Goal: Task Accomplishment & Management: Use online tool/utility

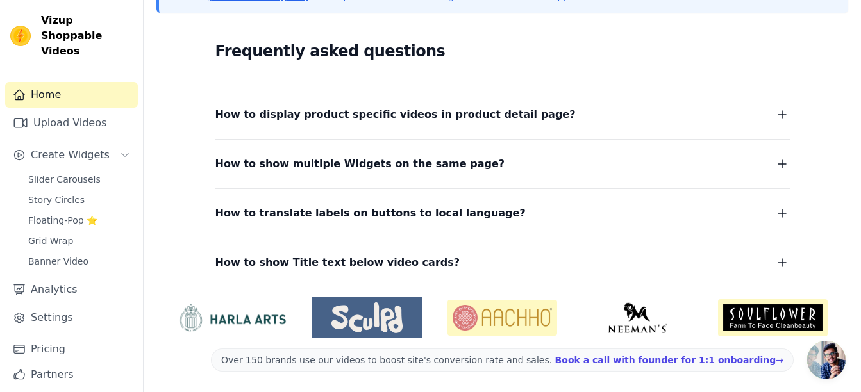
scroll to position [155, 0]
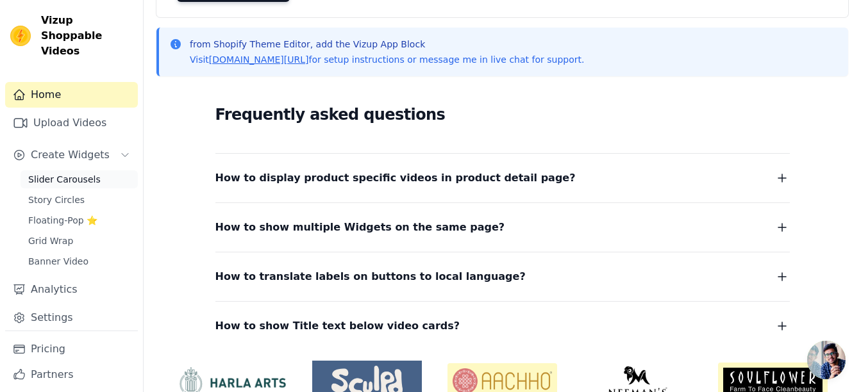
click at [83, 173] on span "Slider Carousels" at bounding box center [64, 179] width 72 height 13
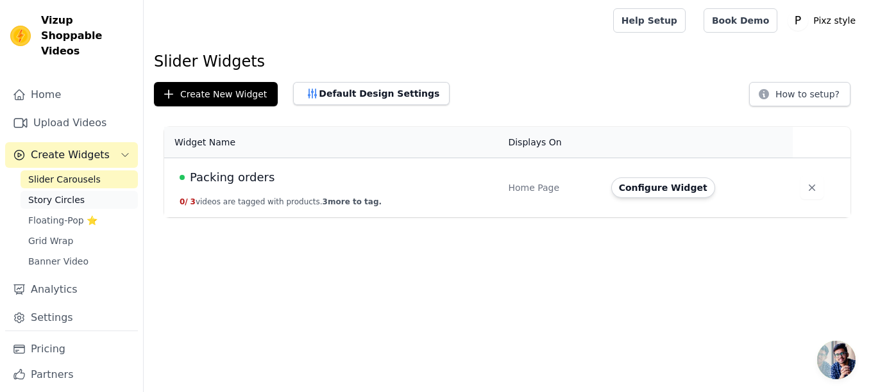
click at [71, 194] on span "Story Circles" at bounding box center [56, 200] width 56 height 13
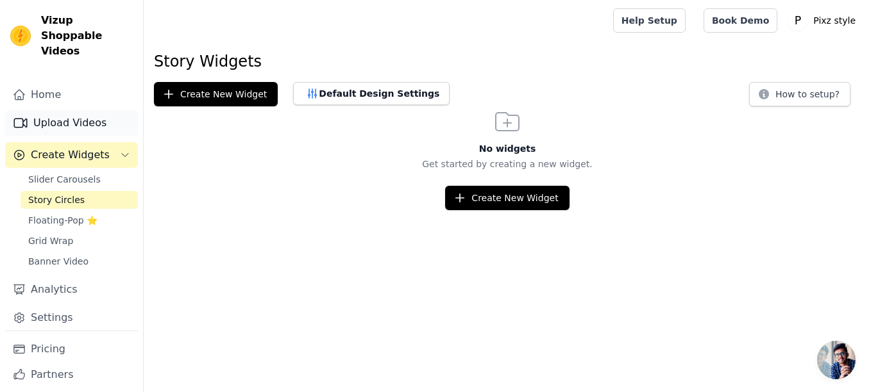
click at [77, 110] on link "Upload Videos" at bounding box center [71, 123] width 133 height 26
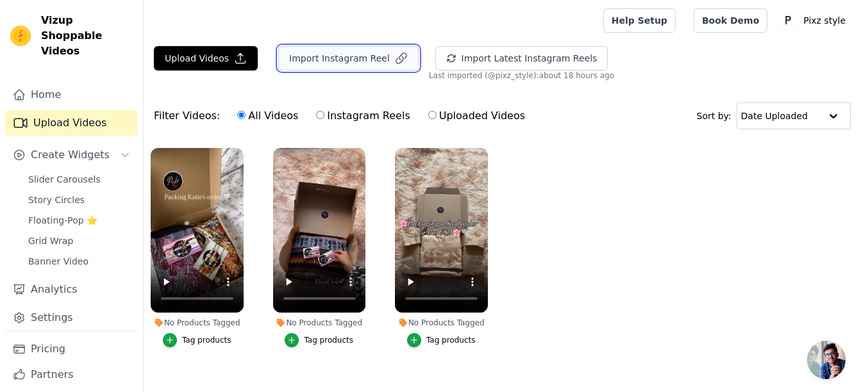
click at [337, 58] on button "Import Instagram Reel" at bounding box center [348, 58] width 140 height 24
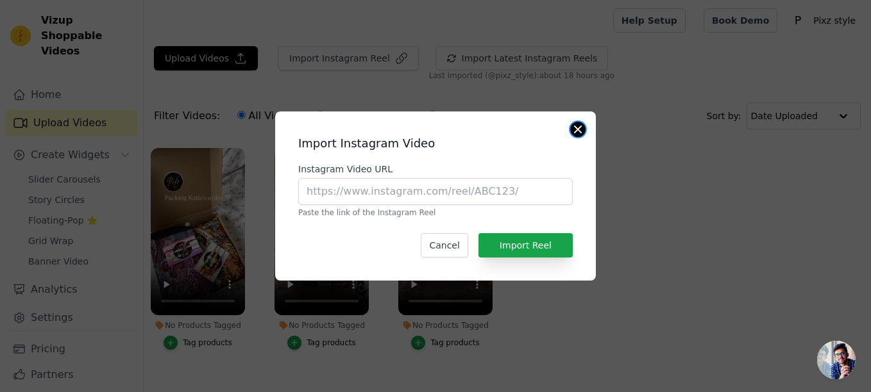
click at [575, 128] on button "Close modal" at bounding box center [577, 129] width 15 height 15
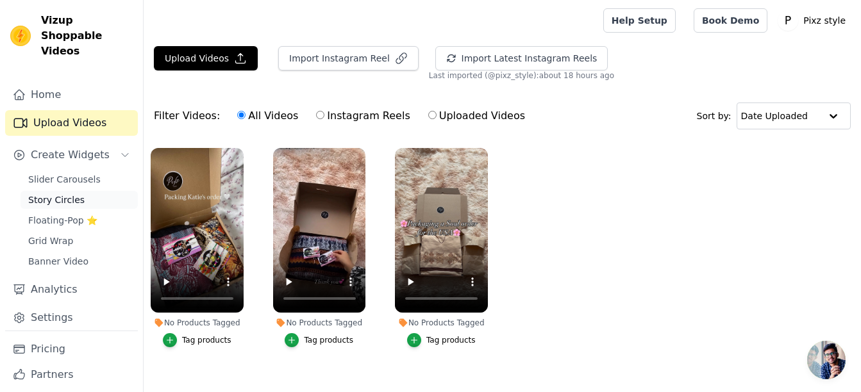
click at [65, 194] on span "Story Circles" at bounding box center [56, 200] width 56 height 13
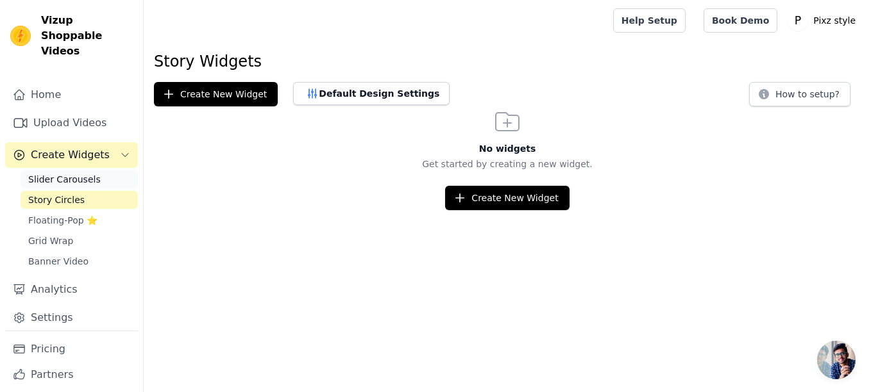
click at [69, 173] on span "Slider Carousels" at bounding box center [64, 179] width 72 height 13
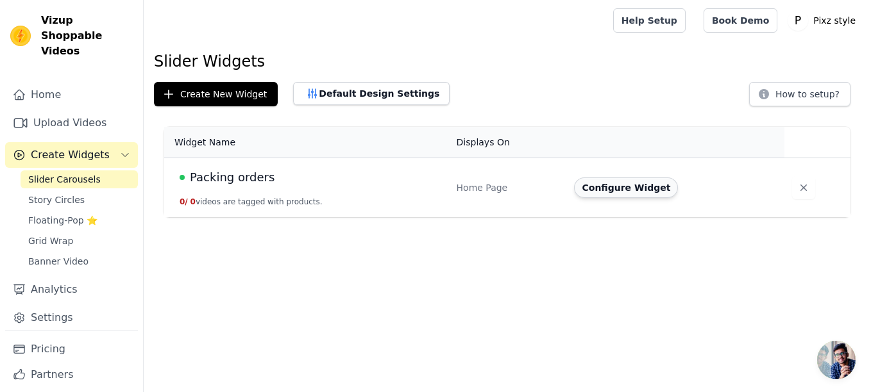
click at [634, 188] on button "Configure Widget" at bounding box center [626, 188] width 104 height 21
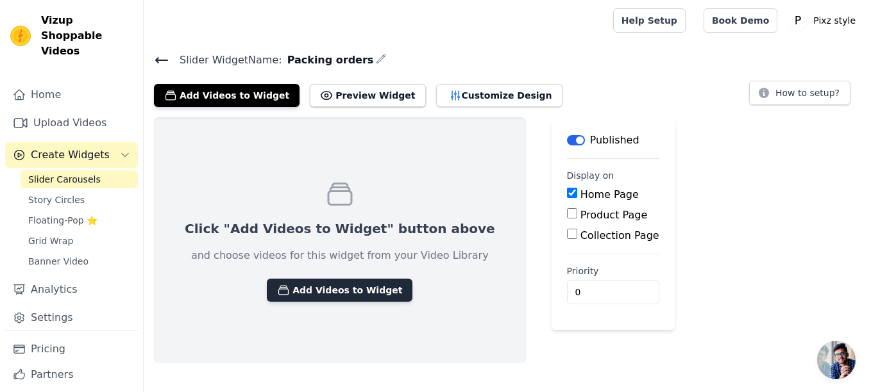
click at [360, 281] on button "Add Videos to Widget" at bounding box center [340, 290] width 146 height 23
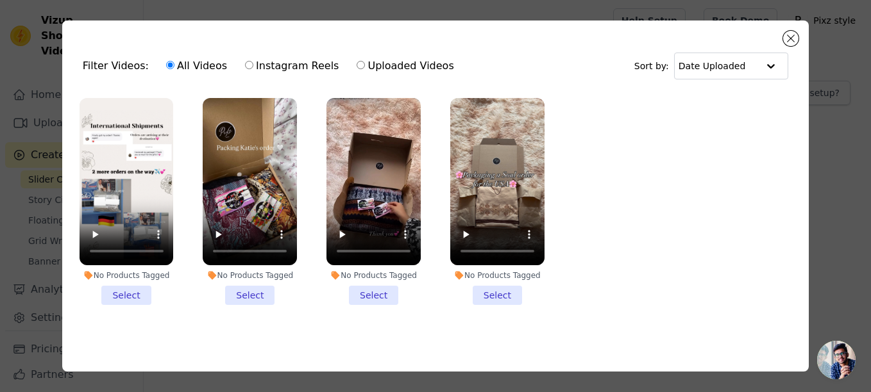
click at [246, 290] on li "No Products Tagged Select" at bounding box center [250, 201] width 94 height 207
click at [0, 0] on input "No Products Tagged Select" at bounding box center [0, 0] width 0 height 0
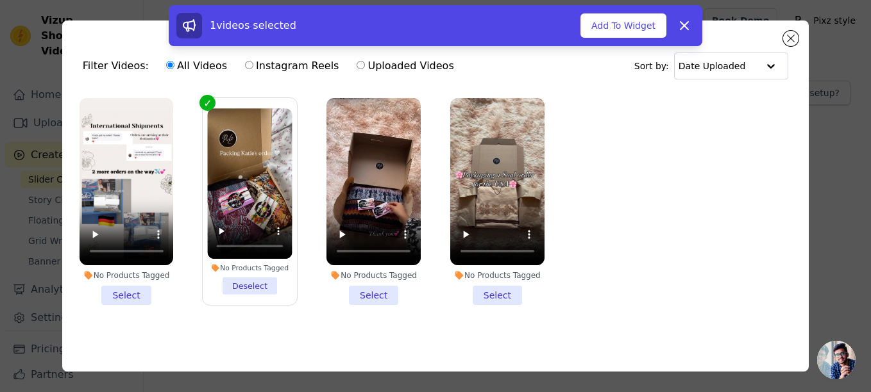
click at [358, 291] on li "No Products Tagged Select" at bounding box center [373, 201] width 94 height 207
click at [0, 0] on input "No Products Tagged Select" at bounding box center [0, 0] width 0 height 0
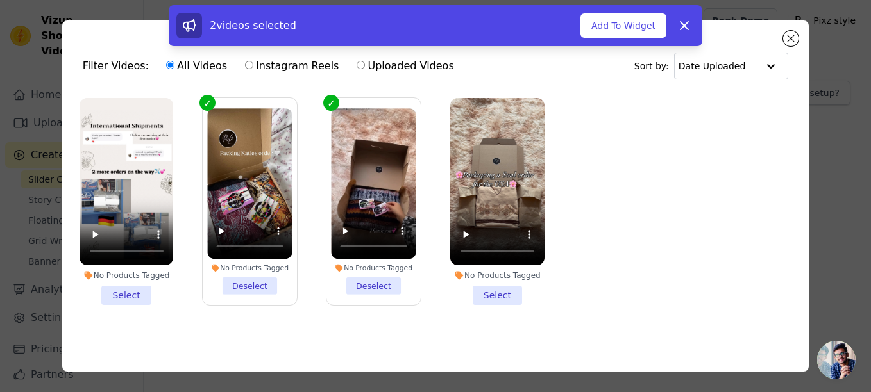
click at [494, 287] on li "No Products Tagged Select" at bounding box center [497, 201] width 94 height 207
click at [0, 0] on input "No Products Tagged Select" at bounding box center [0, 0] width 0 height 0
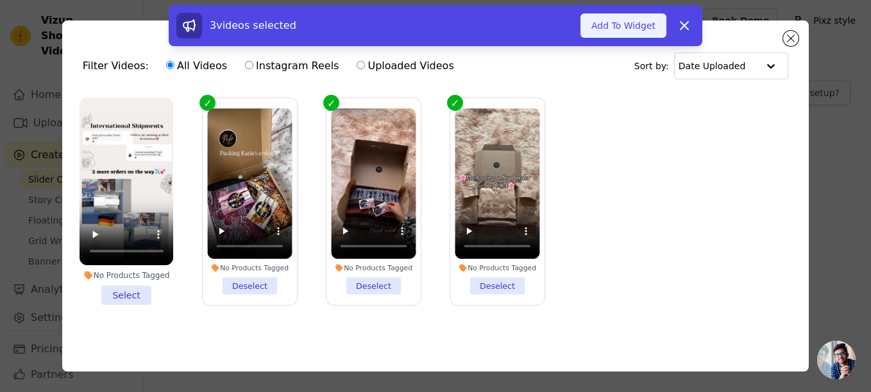
click at [635, 24] on button "Add To Widget" at bounding box center [623, 25] width 86 height 24
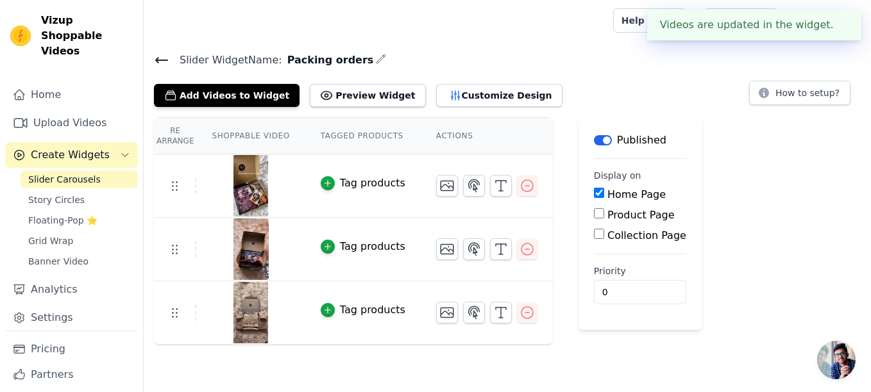
click at [758, 149] on div "Re Arrange Shoppable Video Tagged Products Actions Tag products Tag products Ta…" at bounding box center [507, 231] width 727 height 228
click at [72, 194] on span "Story Circles" at bounding box center [56, 200] width 56 height 13
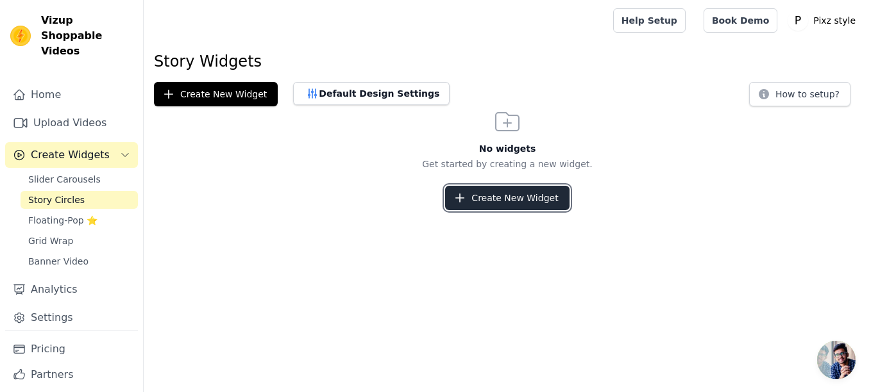
click at [505, 205] on button "Create New Widget" at bounding box center [507, 198] width 124 height 24
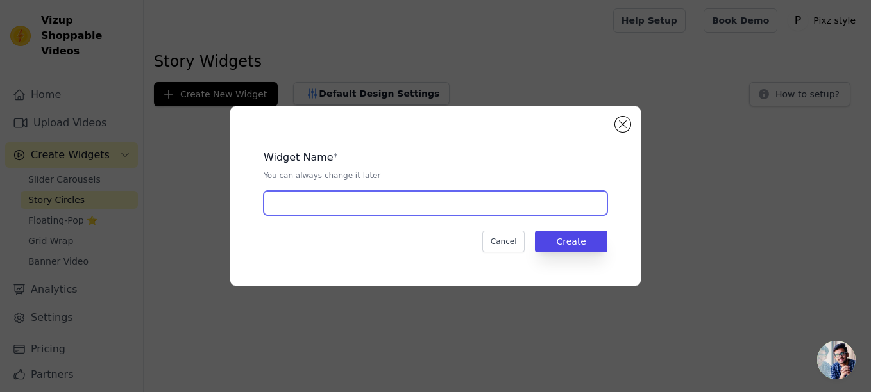
click at [454, 201] on input "text" at bounding box center [436, 203] width 344 height 24
paste input "Delivered orders"
paste input "🖤"
type input "Delivered orders 🖤"
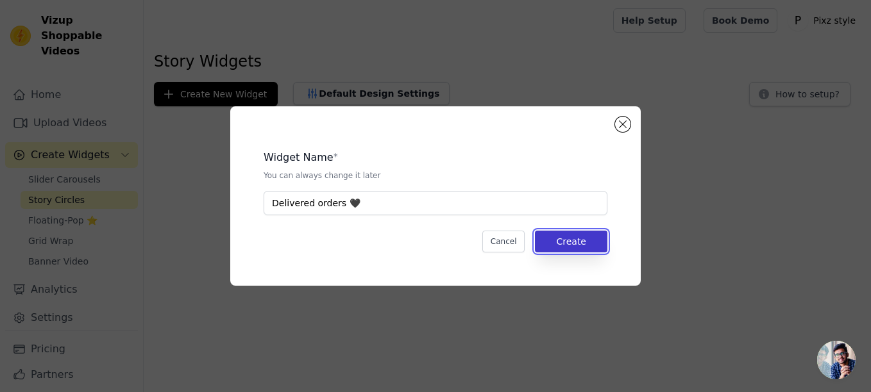
click at [571, 248] on button "Create" at bounding box center [571, 242] width 72 height 22
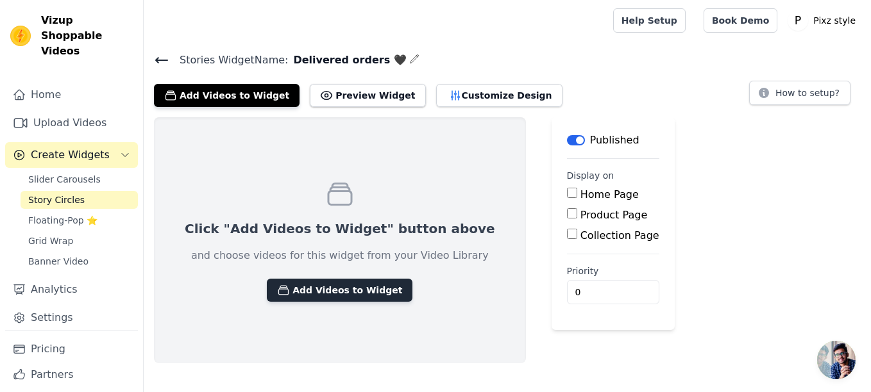
click at [348, 287] on button "Add Videos to Widget" at bounding box center [340, 290] width 146 height 23
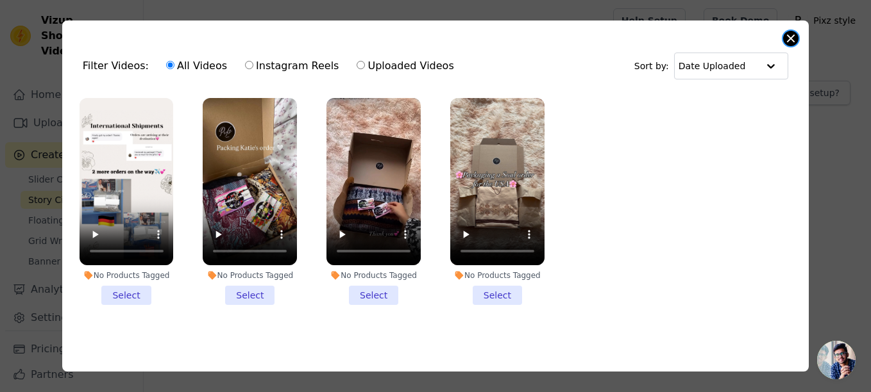
click at [785, 36] on button "Close modal" at bounding box center [790, 38] width 15 height 15
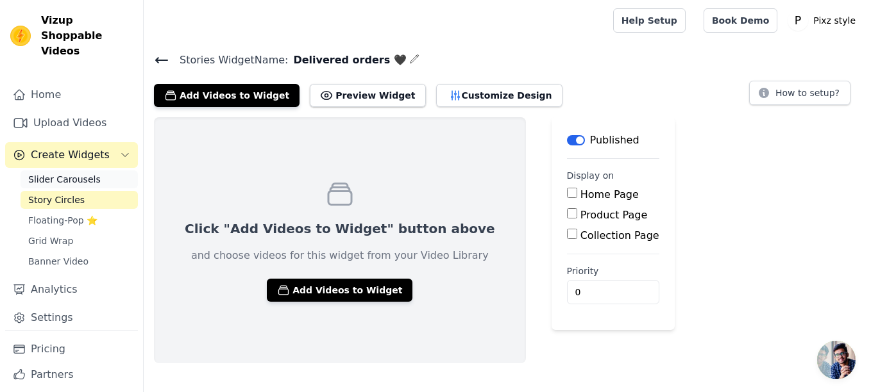
click at [53, 173] on span "Slider Carousels" at bounding box center [64, 179] width 72 height 13
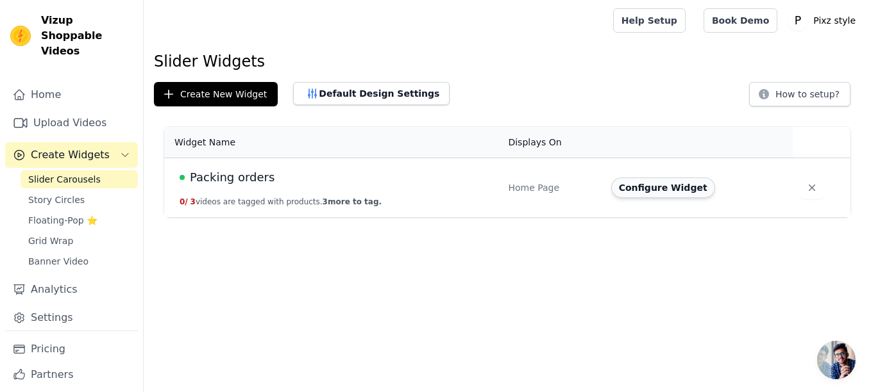
click at [657, 189] on button "Configure Widget" at bounding box center [663, 188] width 104 height 21
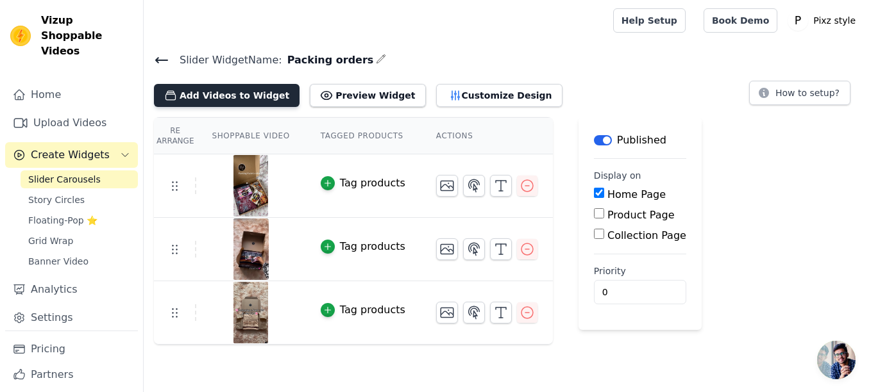
click at [251, 98] on button "Add Videos to Widget" at bounding box center [227, 95] width 146 height 23
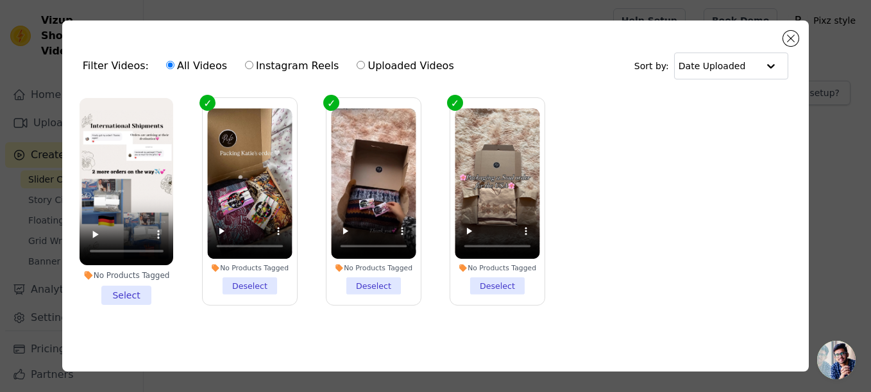
click at [115, 287] on li "No Products Tagged Select" at bounding box center [127, 201] width 94 height 207
click at [0, 0] on input "No Products Tagged Select" at bounding box center [0, 0] width 0 height 0
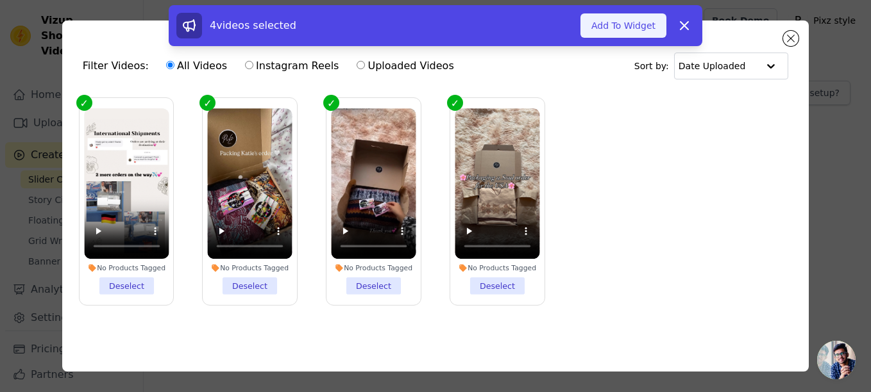
click at [643, 19] on button "Add To Widget" at bounding box center [623, 25] width 86 height 24
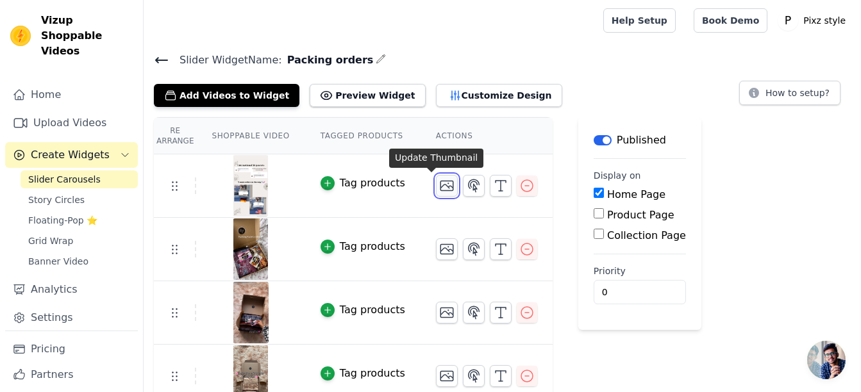
click at [436, 186] on button "button" at bounding box center [447, 186] width 22 height 22
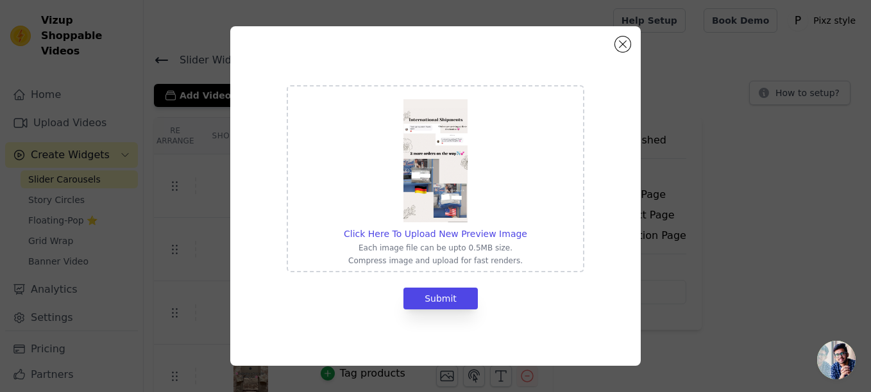
click at [425, 192] on img at bounding box center [435, 160] width 64 height 123
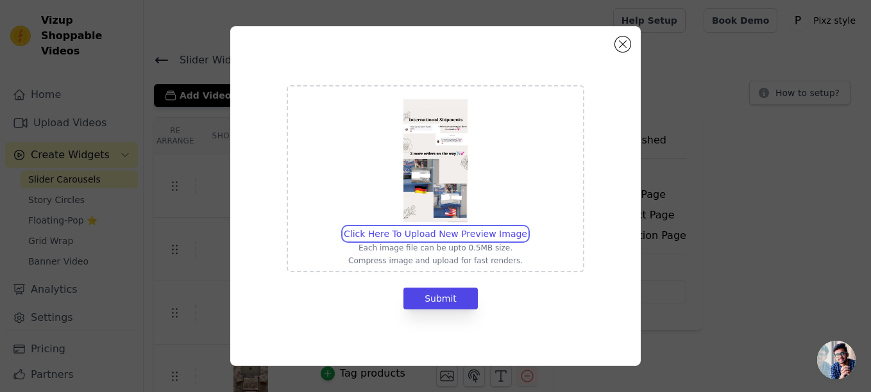
click at [526, 227] on input "Click Here To Upload New Preview Image Each image file can be upto 0.5MB size. …" at bounding box center [526, 227] width 1 height 1
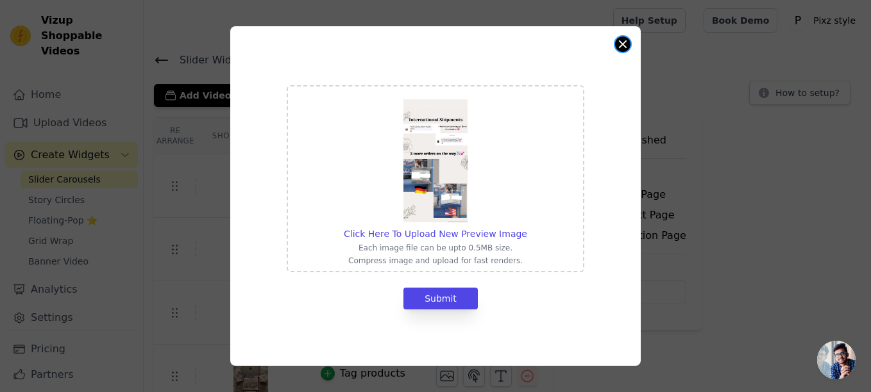
click at [616, 43] on button "Close modal" at bounding box center [622, 44] width 15 height 15
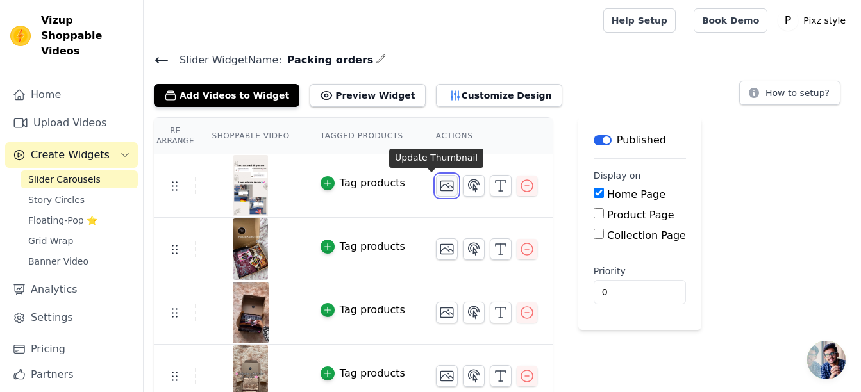
click at [439, 187] on icon "button" at bounding box center [446, 185] width 15 height 15
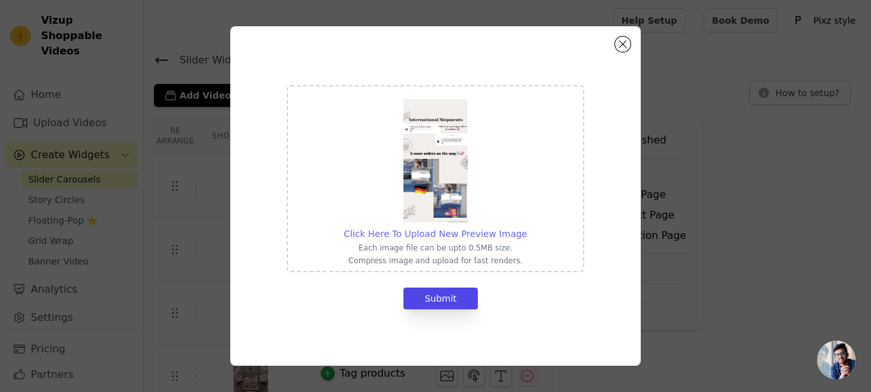
click at [421, 235] on span "Click Here To Upload New Preview Image" at bounding box center [435, 234] width 183 height 10
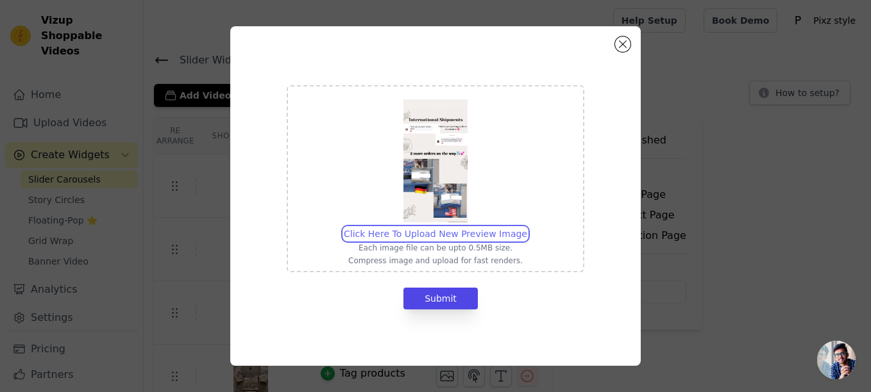
click at [526, 228] on input "Click Here To Upload New Preview Image Each image file can be upto 0.5MB size. …" at bounding box center [526, 227] width 1 height 1
type input "C:\fakepath\IMG_5042.jpg"
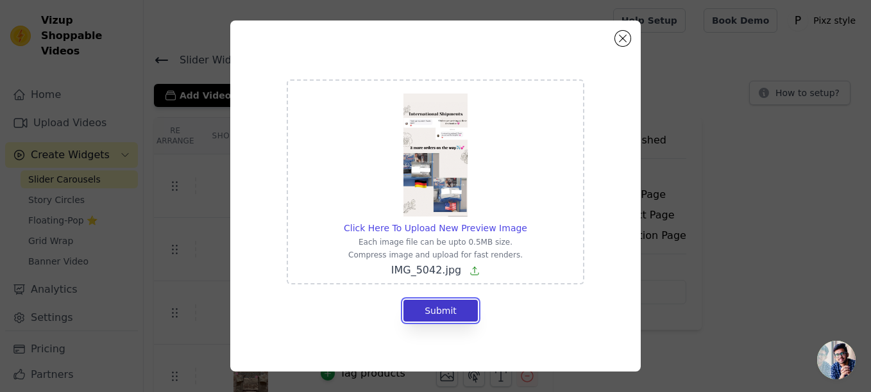
click at [444, 305] on button "Submit" at bounding box center [440, 311] width 74 height 22
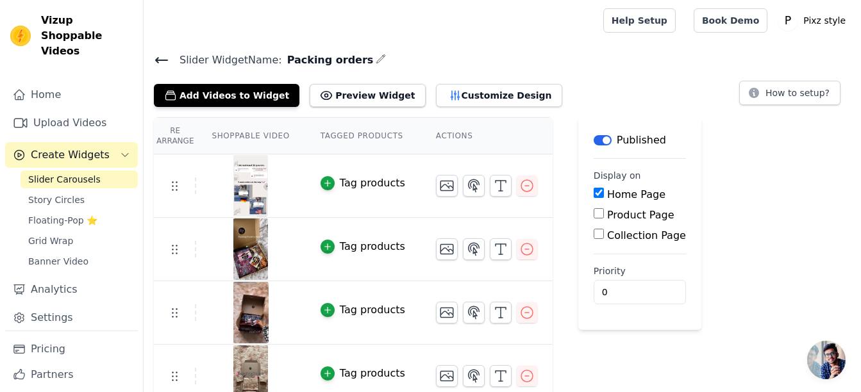
click at [377, 60] on icon "button" at bounding box center [381, 59] width 8 height 8
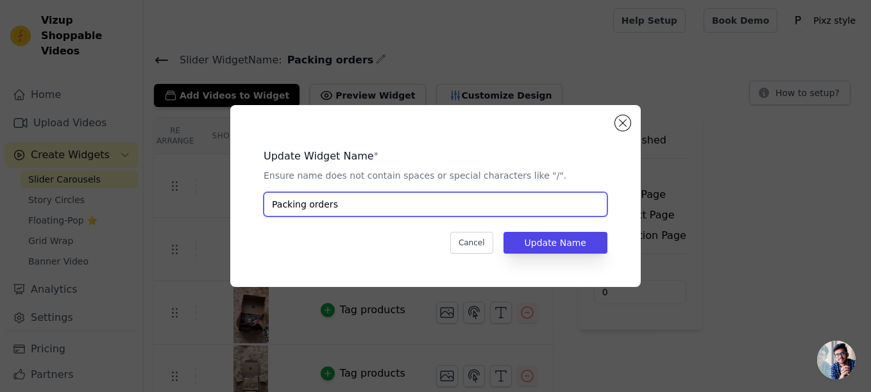
click at [304, 203] on input "Packing orders" at bounding box center [436, 204] width 344 height 24
type input "Packing and reorders"
